Goal: Task Accomplishment & Management: Manage account settings

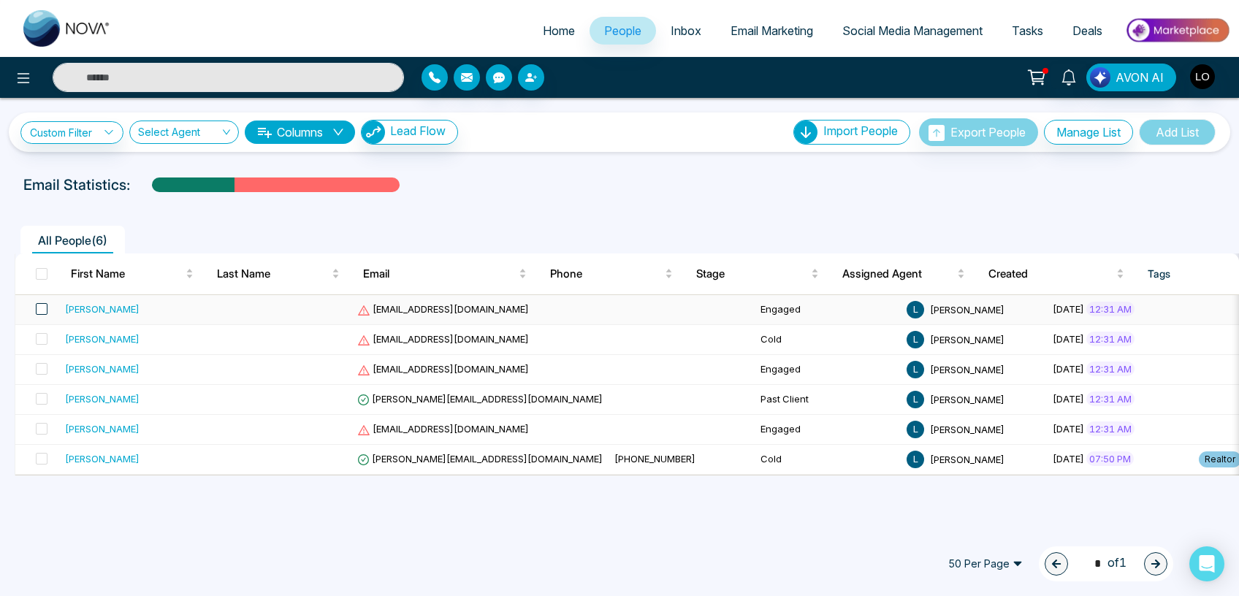
click at [37, 308] on span at bounding box center [42, 309] width 12 height 12
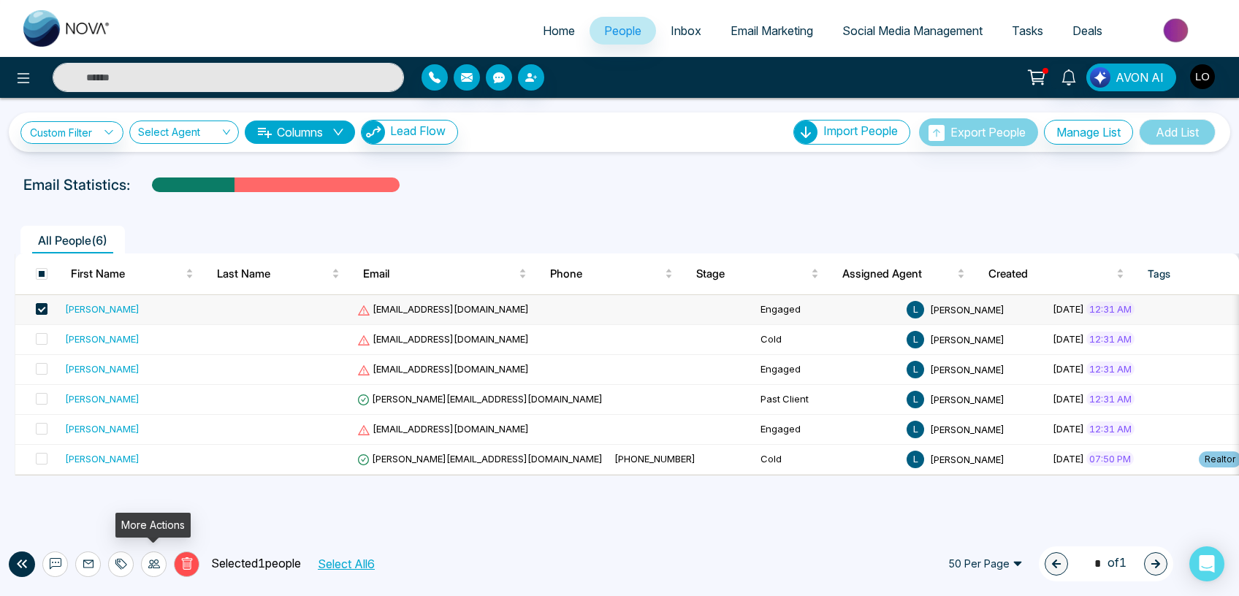
click at [150, 557] on div at bounding box center [154, 565] width 26 height 26
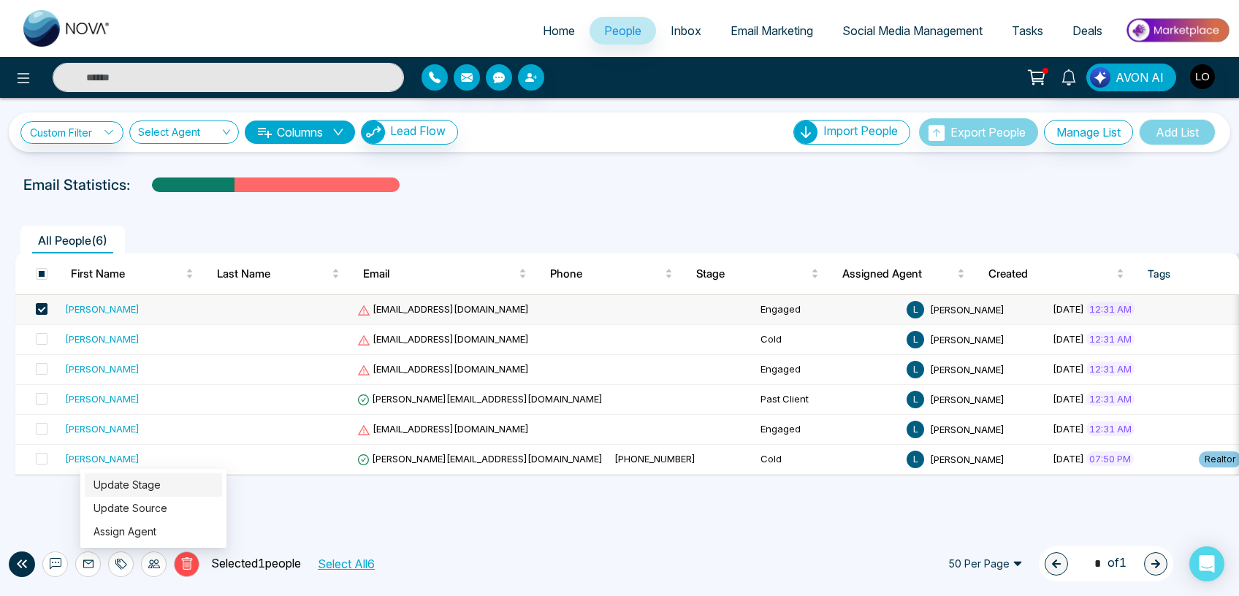
click at [139, 489] on link "Update Stage" at bounding box center [127, 484] width 67 height 12
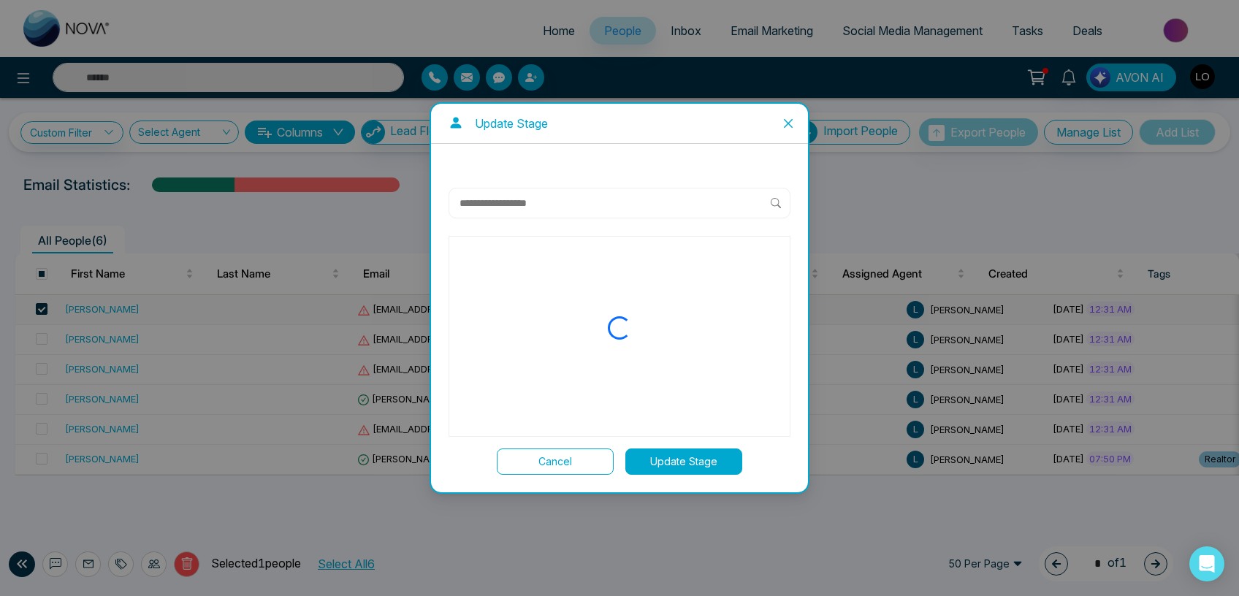
drag, startPoint x: 788, startPoint y: 124, endPoint x: 779, endPoint y: 126, distance: 9.6
click at [787, 124] on icon "close" at bounding box center [788, 123] width 9 height 9
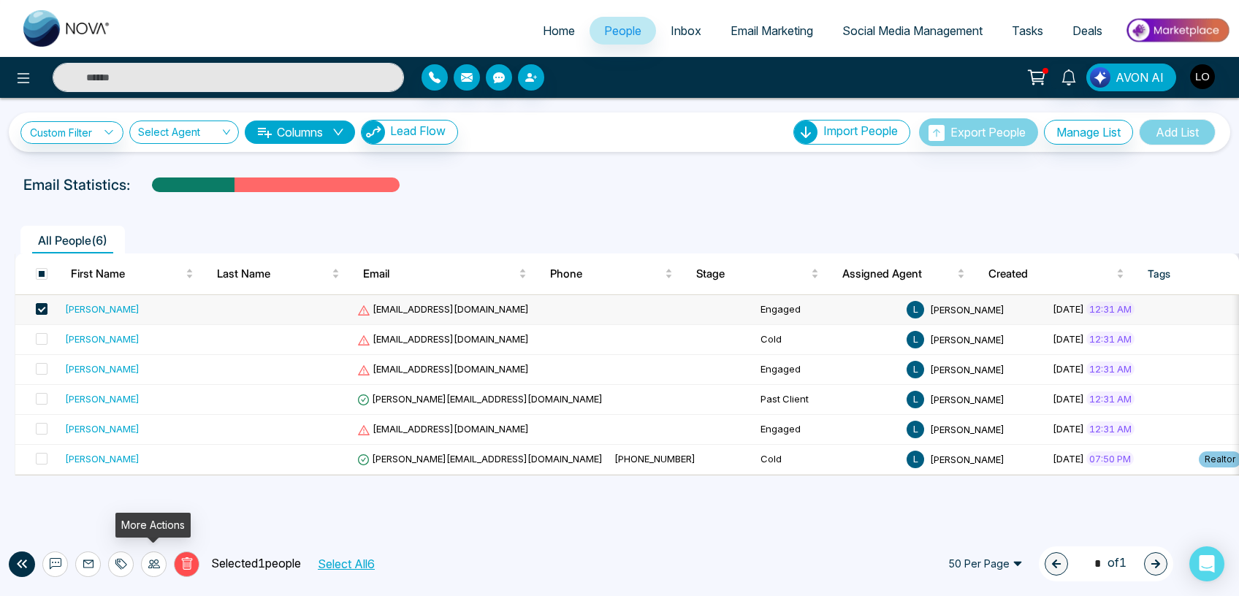
click at [147, 565] on div at bounding box center [154, 565] width 26 height 26
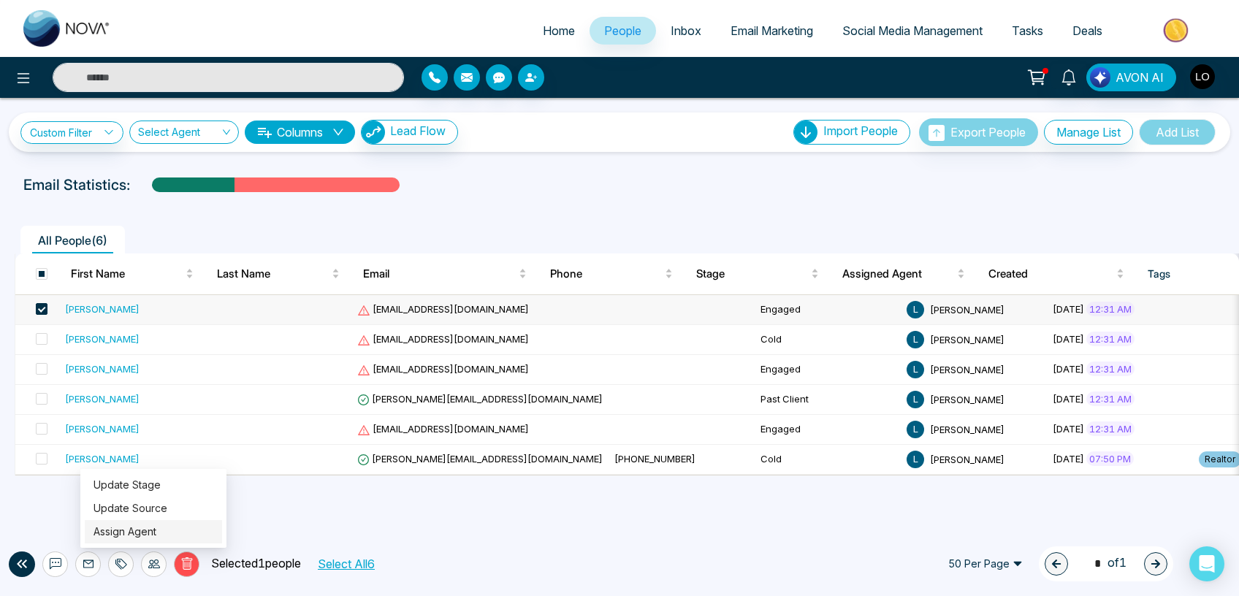
click at [147, 538] on link "Assign Agent" at bounding box center [125, 531] width 63 height 12
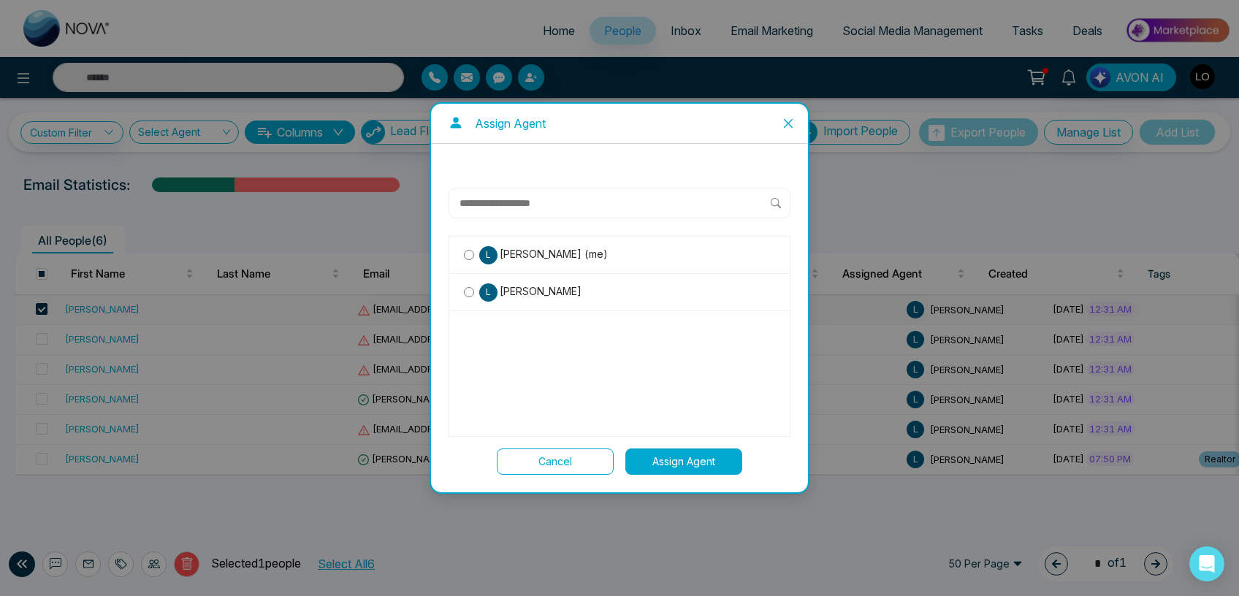
click at [534, 288] on span "[PERSON_NAME]" at bounding box center [539, 291] width 84 height 16
click at [666, 467] on button "Assign Agent" at bounding box center [683, 462] width 117 height 26
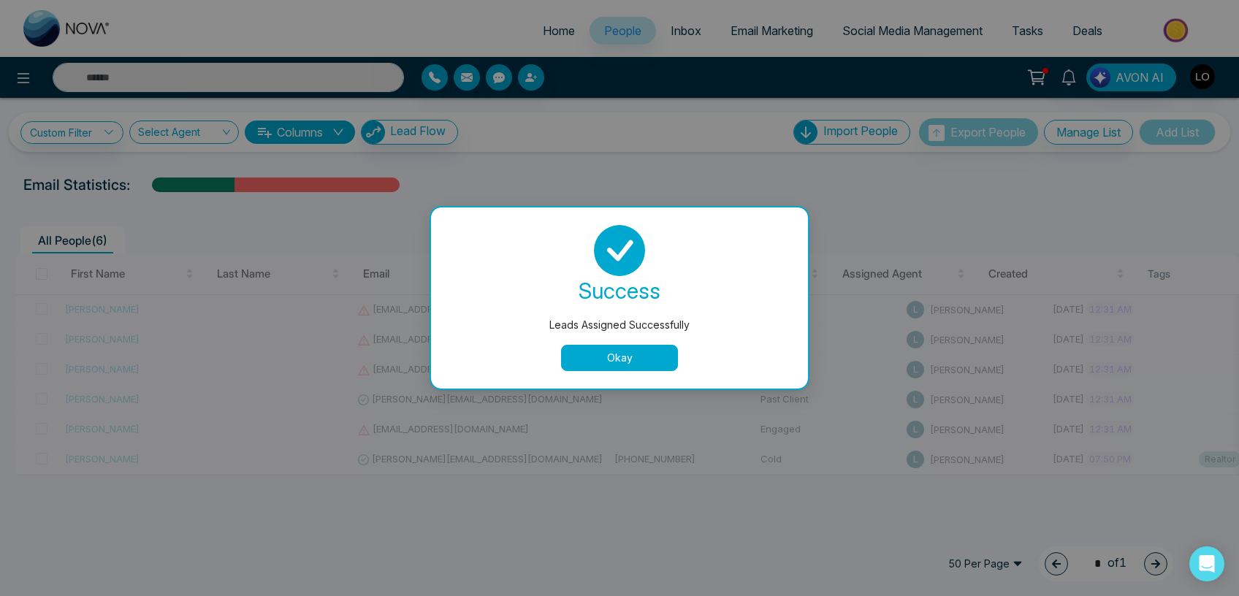
click at [602, 353] on button "Okay" at bounding box center [619, 358] width 117 height 26
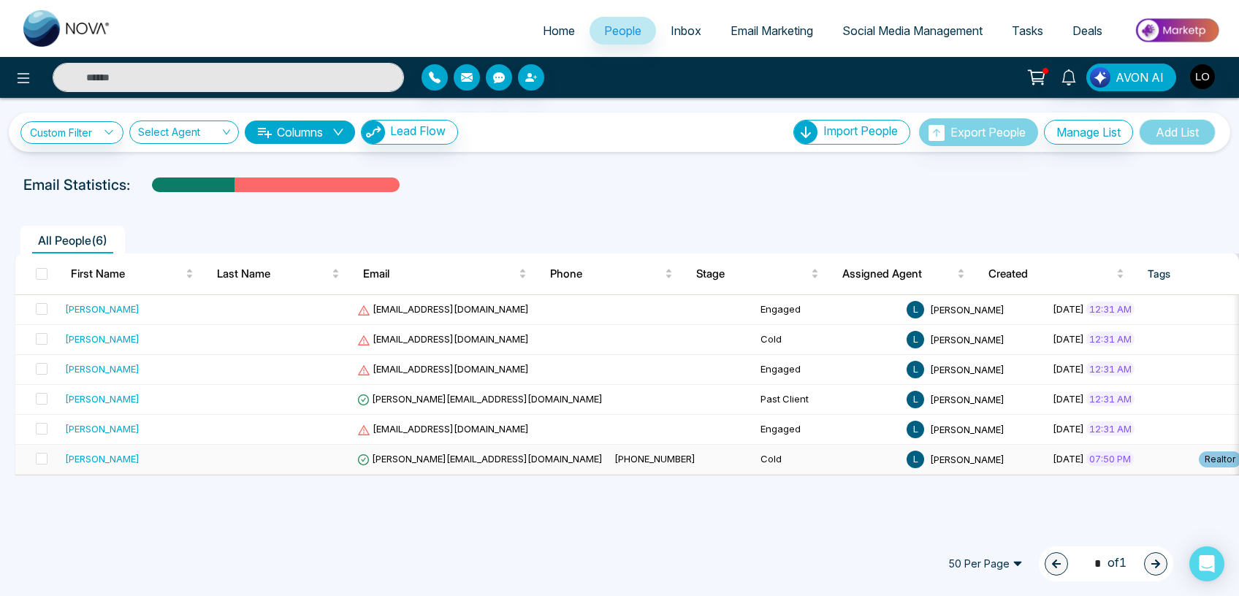
click at [395, 460] on span "[PERSON_NAME][EMAIL_ADDRESS][DOMAIN_NAME]" at bounding box center [479, 459] width 245 height 12
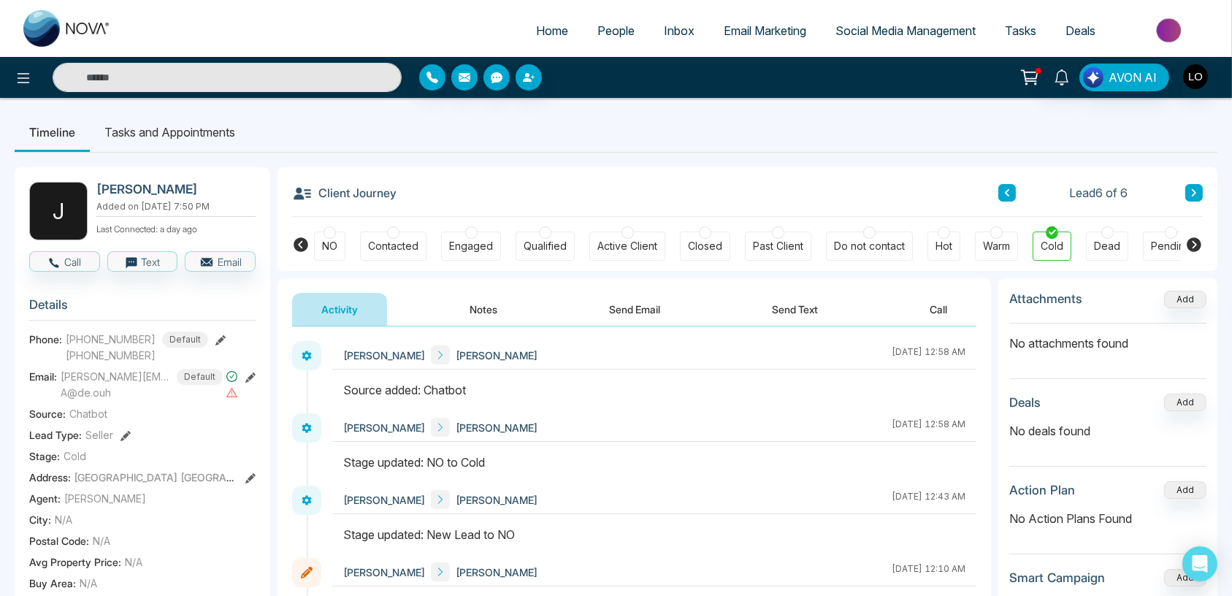
click at [393, 246] on div "Contacted" at bounding box center [393, 246] width 50 height 15
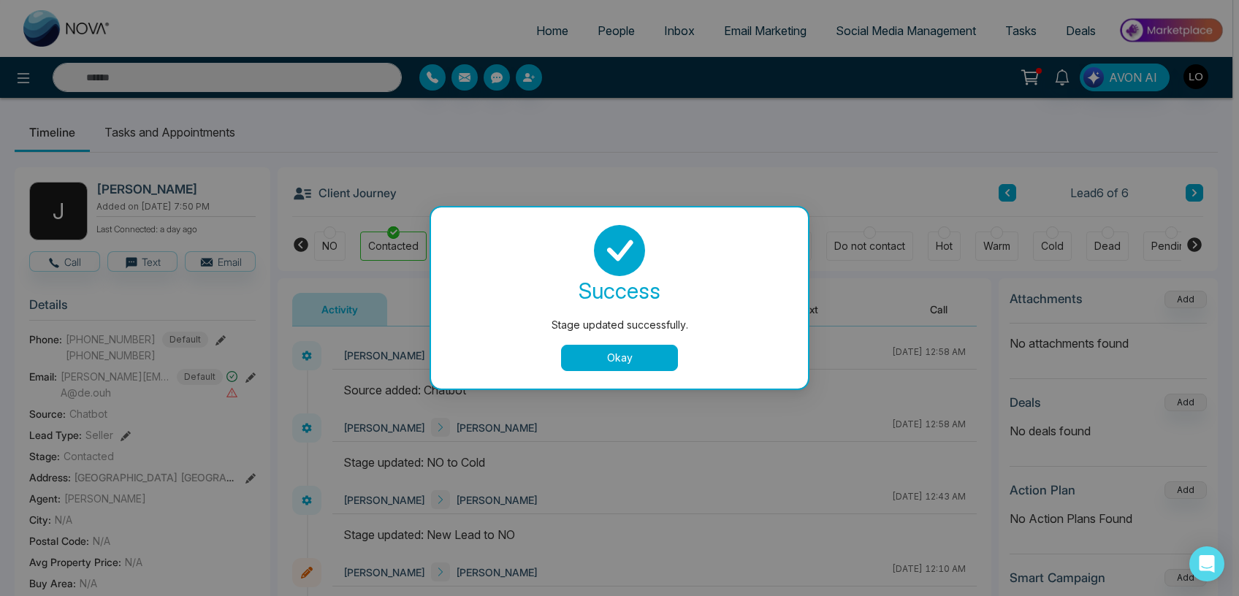
click at [591, 356] on button "Okay" at bounding box center [619, 358] width 117 height 26
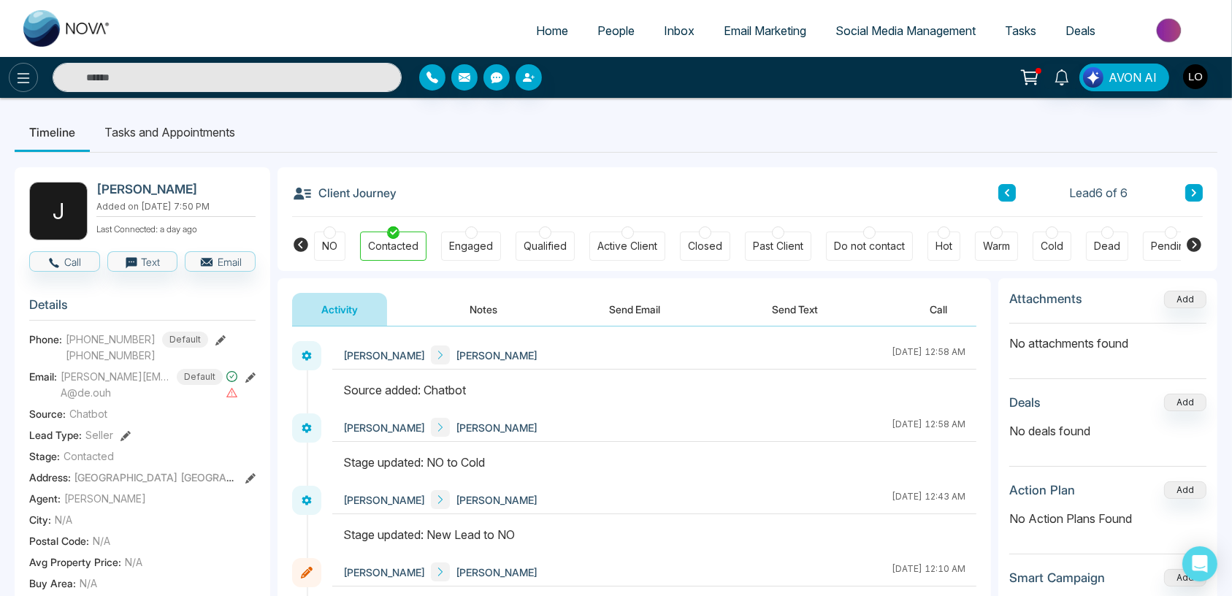
click at [20, 80] on icon at bounding box center [24, 78] width 18 height 18
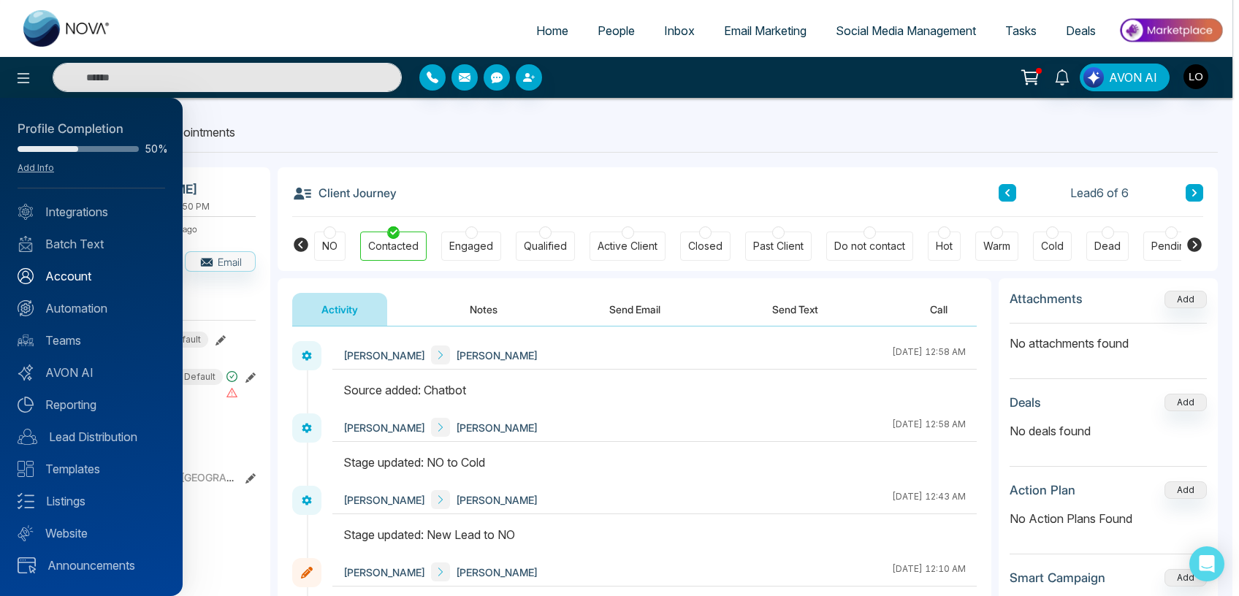
click at [72, 277] on link "Account" at bounding box center [92, 276] width 148 height 18
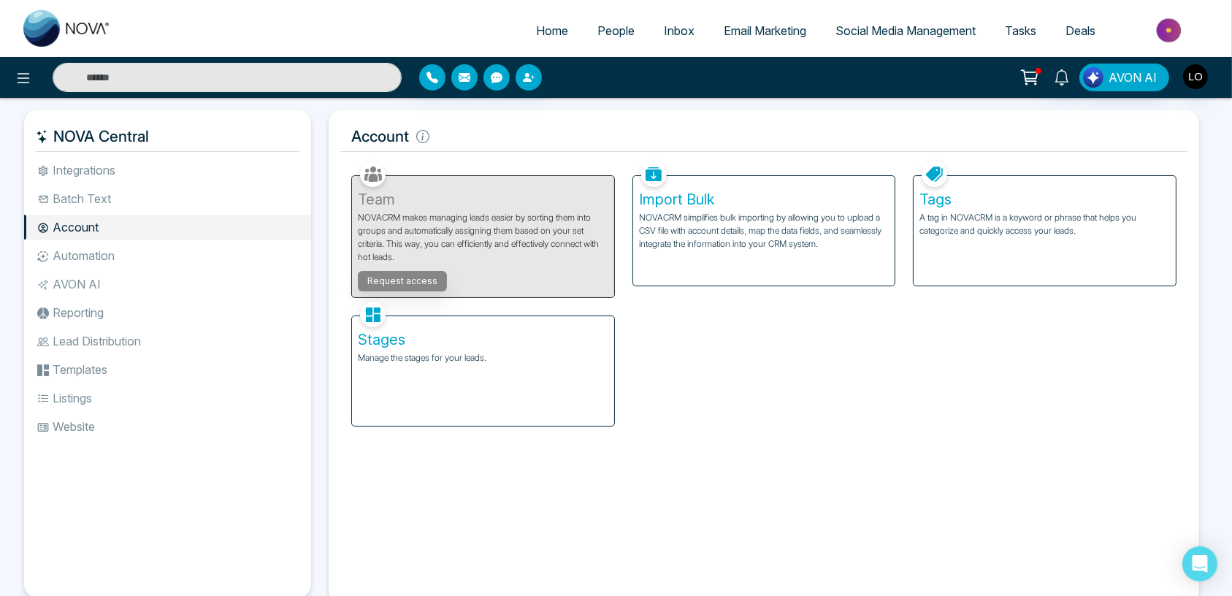
click at [511, 364] on p "Manage the stages for your leads." at bounding box center [483, 357] width 251 height 13
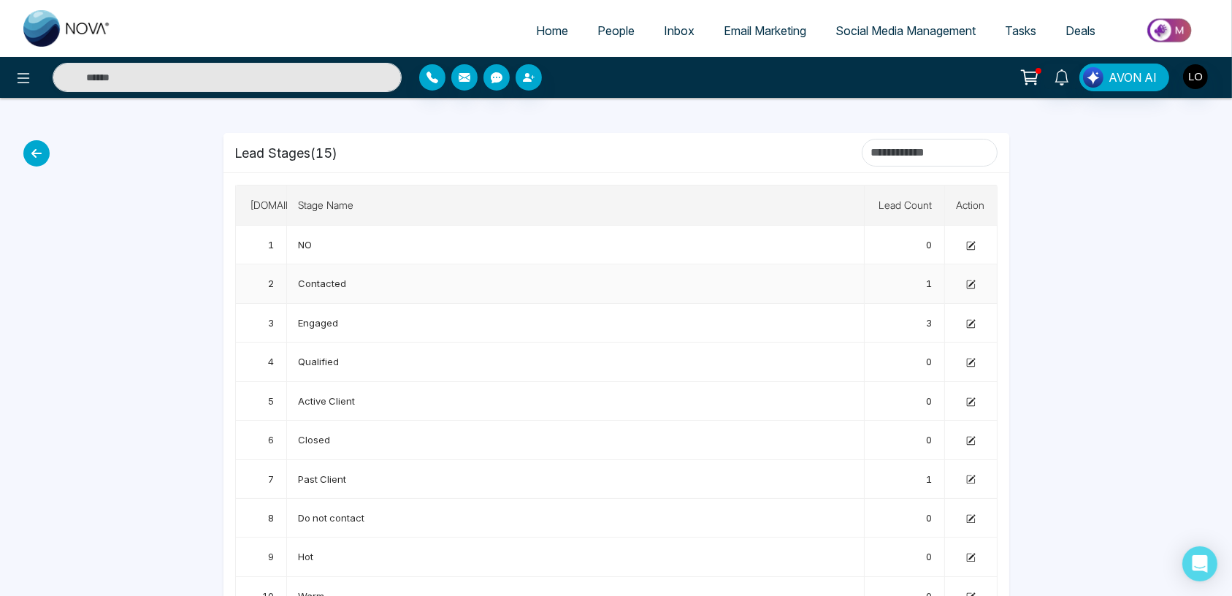
click at [969, 283] on icon at bounding box center [970, 284] width 9 height 9
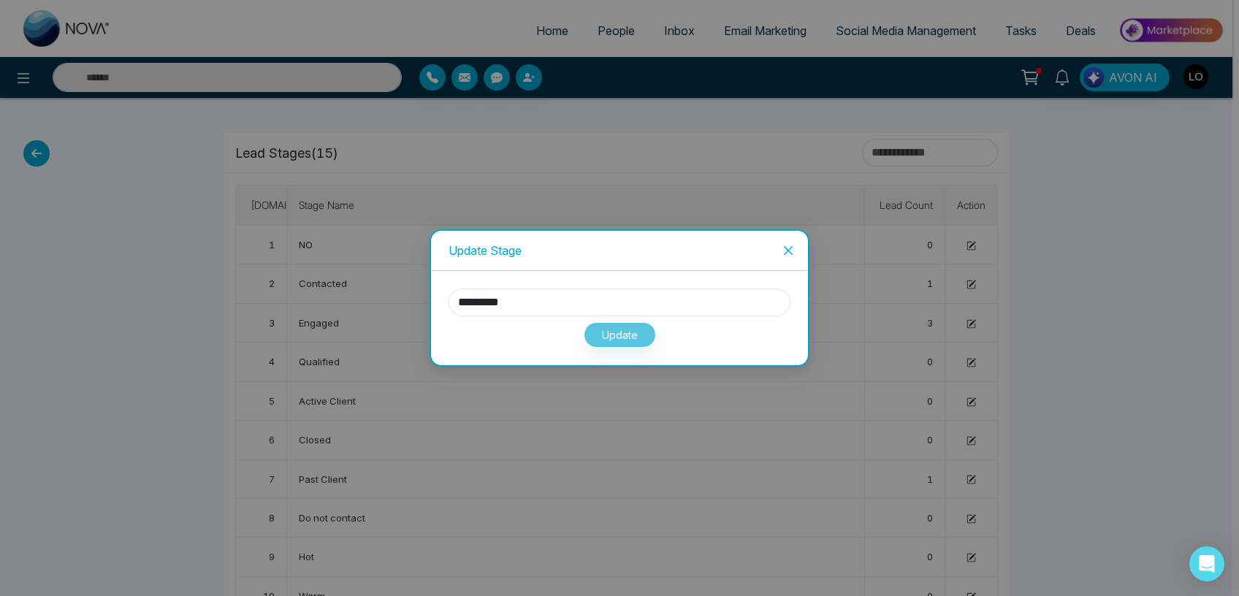
drag, startPoint x: 527, startPoint y: 305, endPoint x: 413, endPoint y: 303, distance: 113.2
click at [449, 303] on input "*********" at bounding box center [620, 303] width 342 height 28
type input "******"
click at [595, 331] on button "Update" at bounding box center [620, 335] width 72 height 26
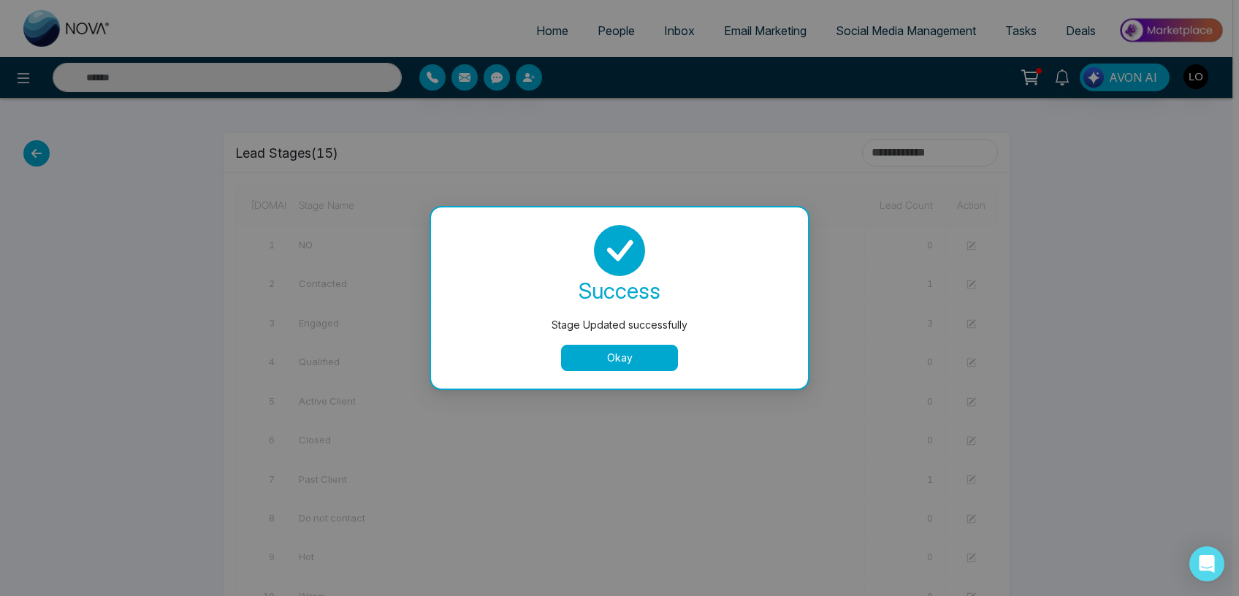
click at [606, 357] on button "Okay" at bounding box center [619, 358] width 117 height 26
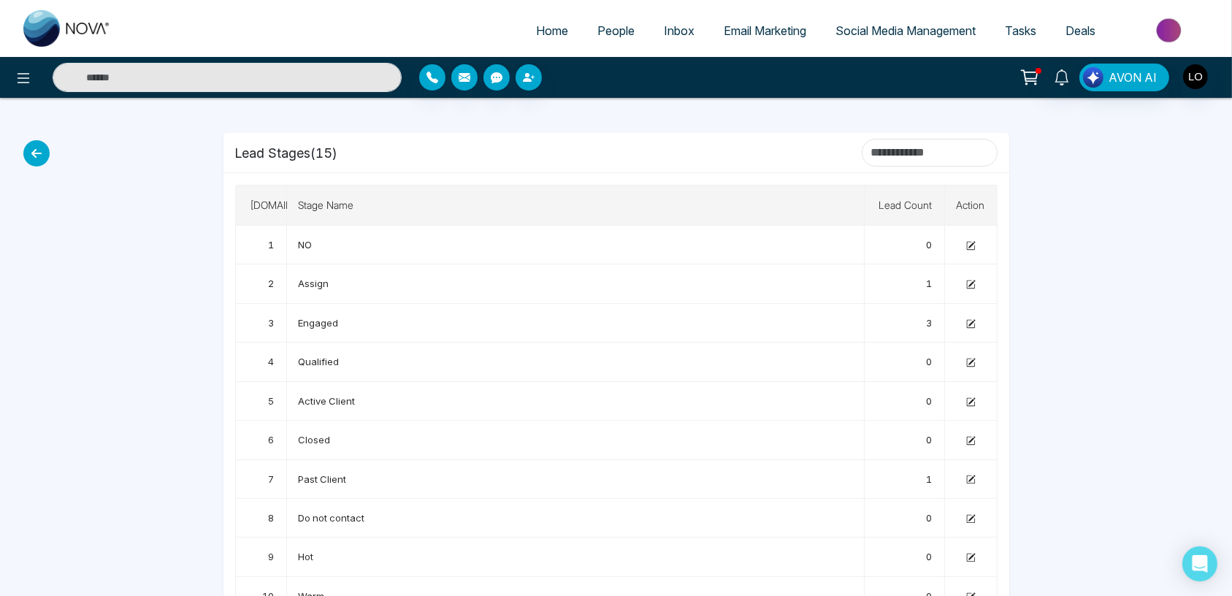
click at [37, 161] on icon at bounding box center [36, 153] width 26 height 26
